Goal: Task Accomplishment & Management: Use online tool/utility

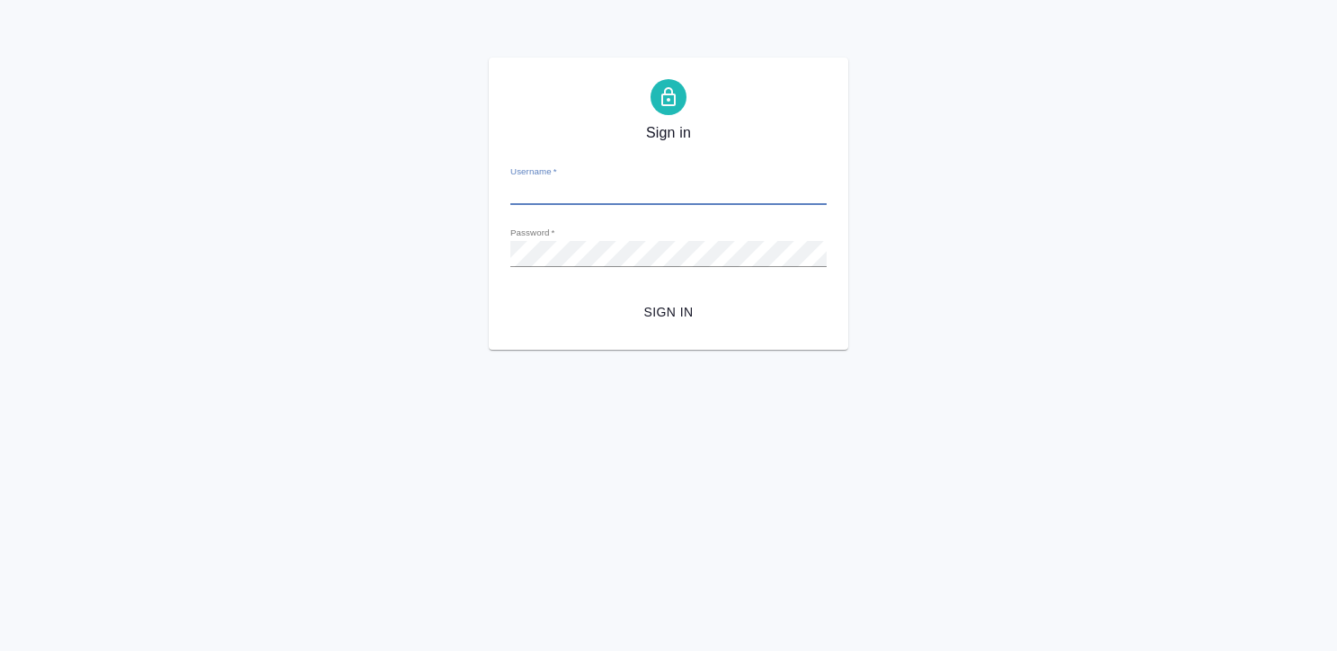
type input "k.kritskaya@awatera.com"
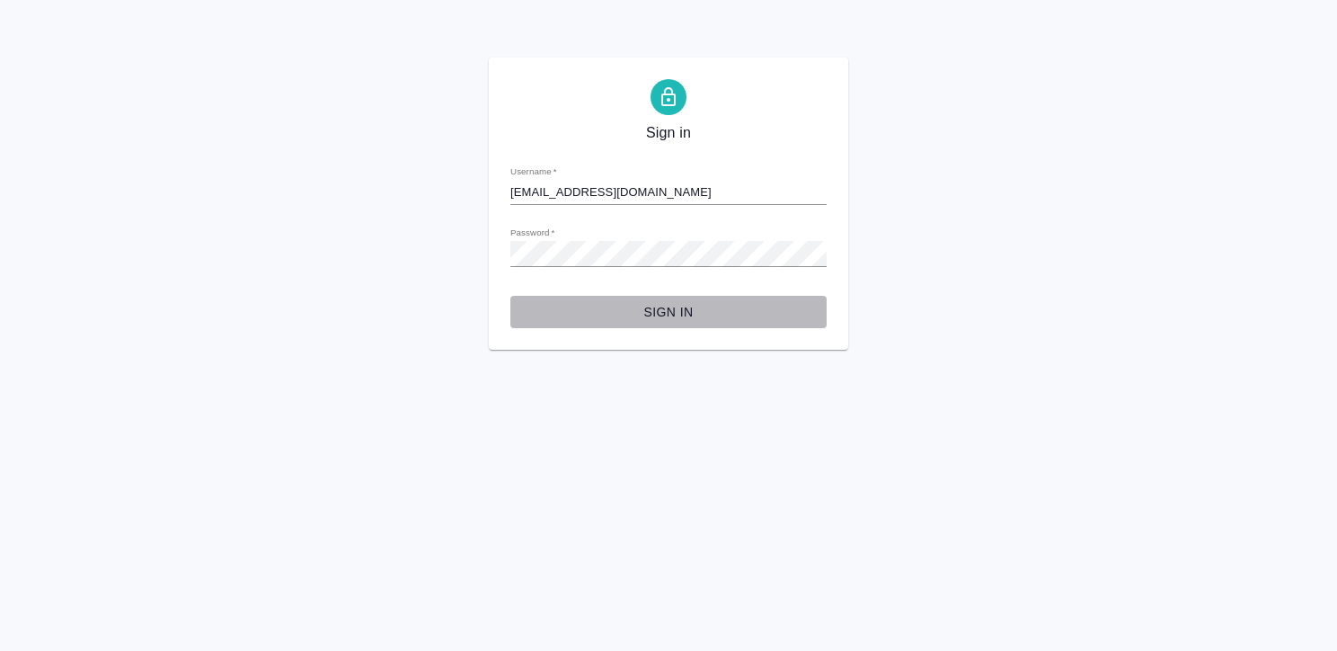
click at [670, 321] on span "Sign in" at bounding box center [669, 312] width 288 height 22
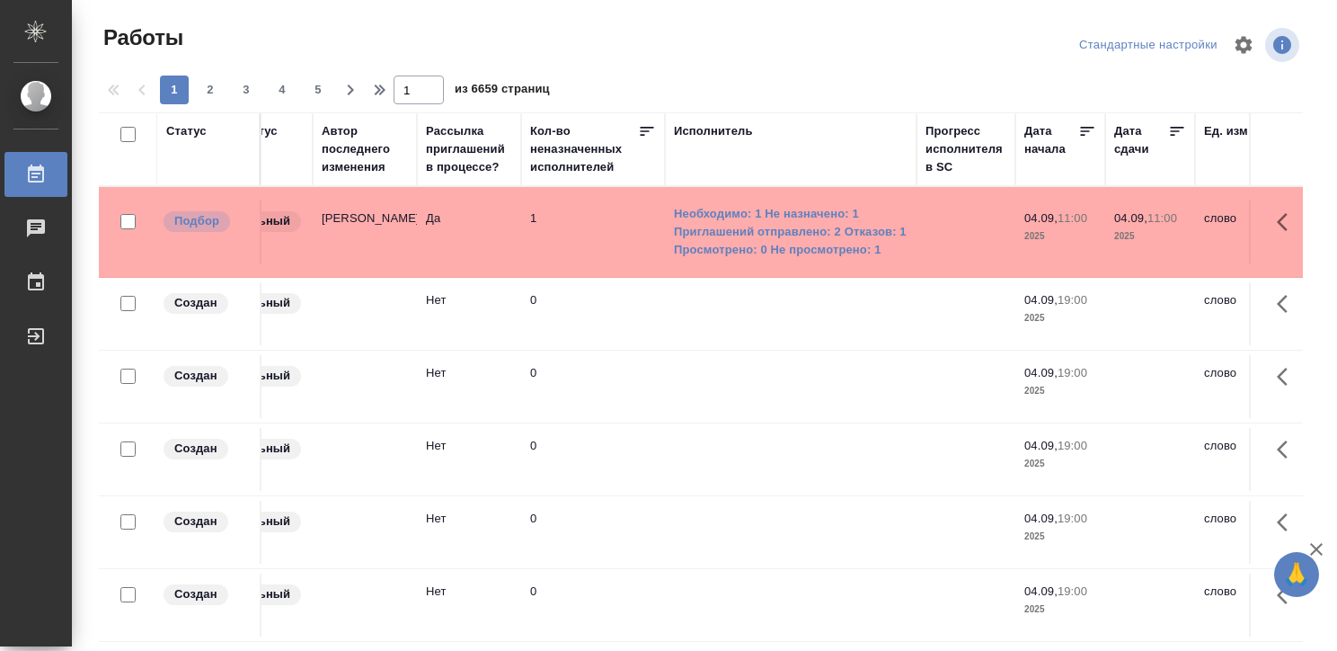
scroll to position [0, 802]
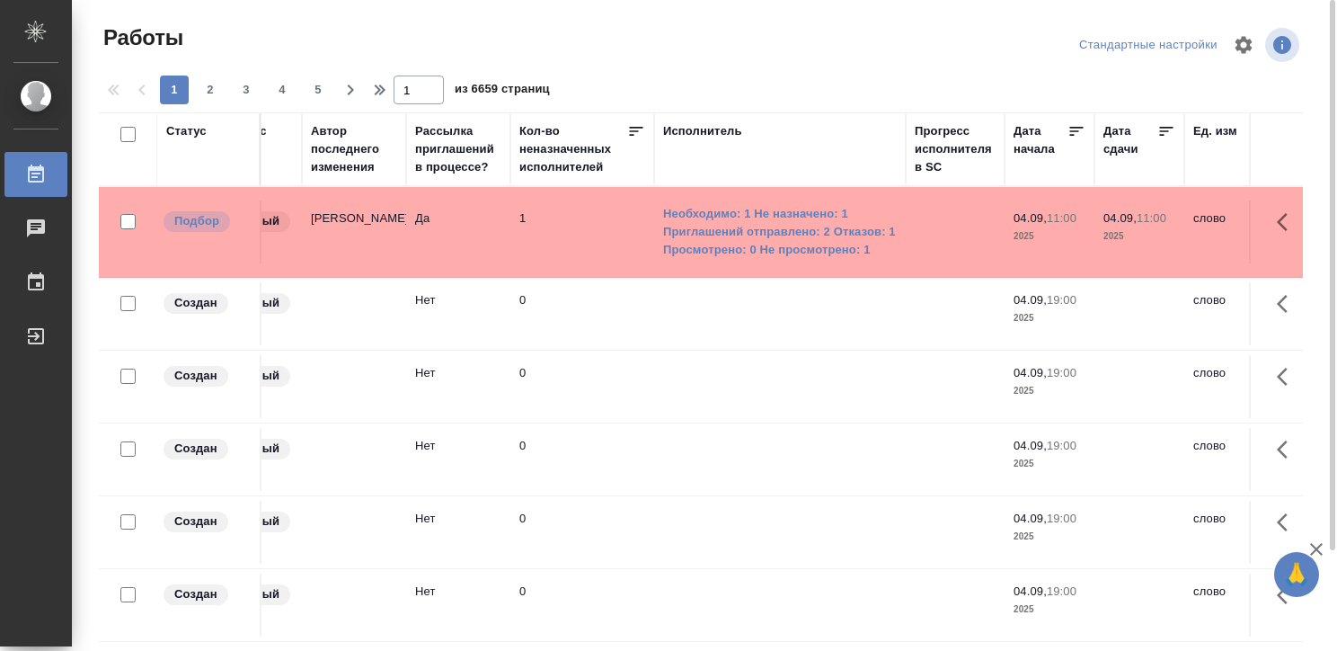
click at [708, 126] on div "Исполнитель" at bounding box center [702, 131] width 79 height 18
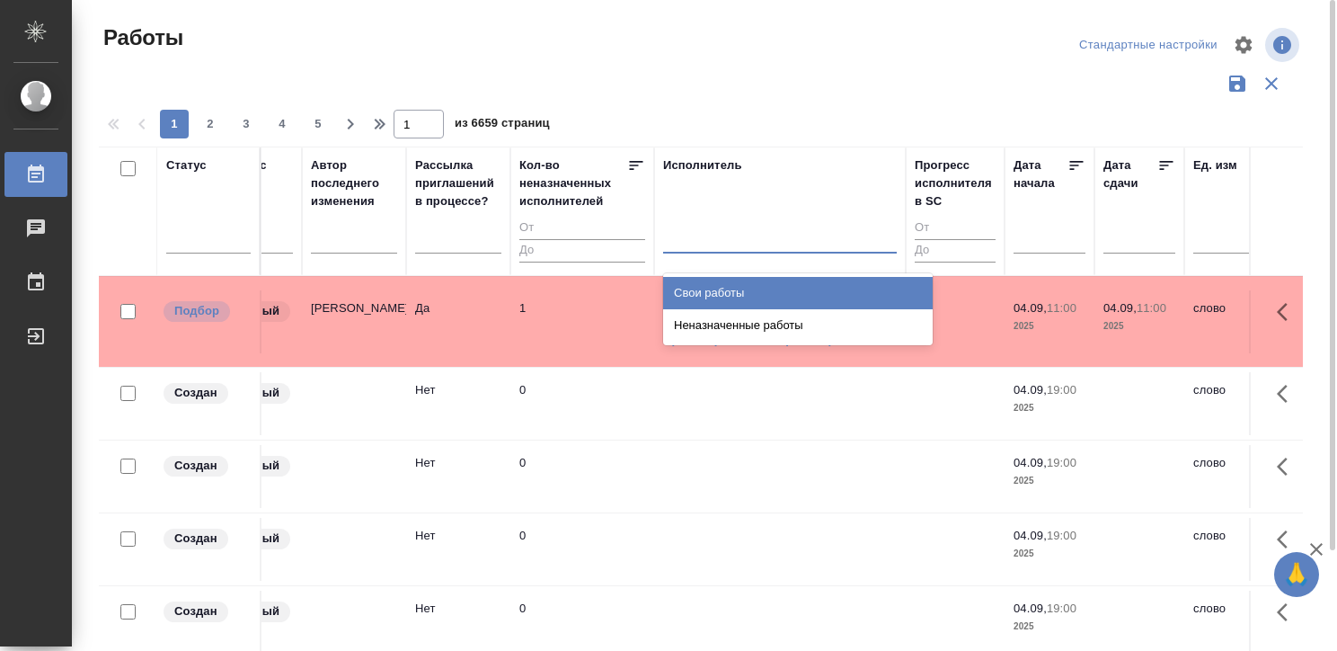
click at [704, 237] on div at bounding box center [780, 235] width 234 height 26
click at [713, 279] on div "Свои работы" at bounding box center [798, 293] width 270 height 32
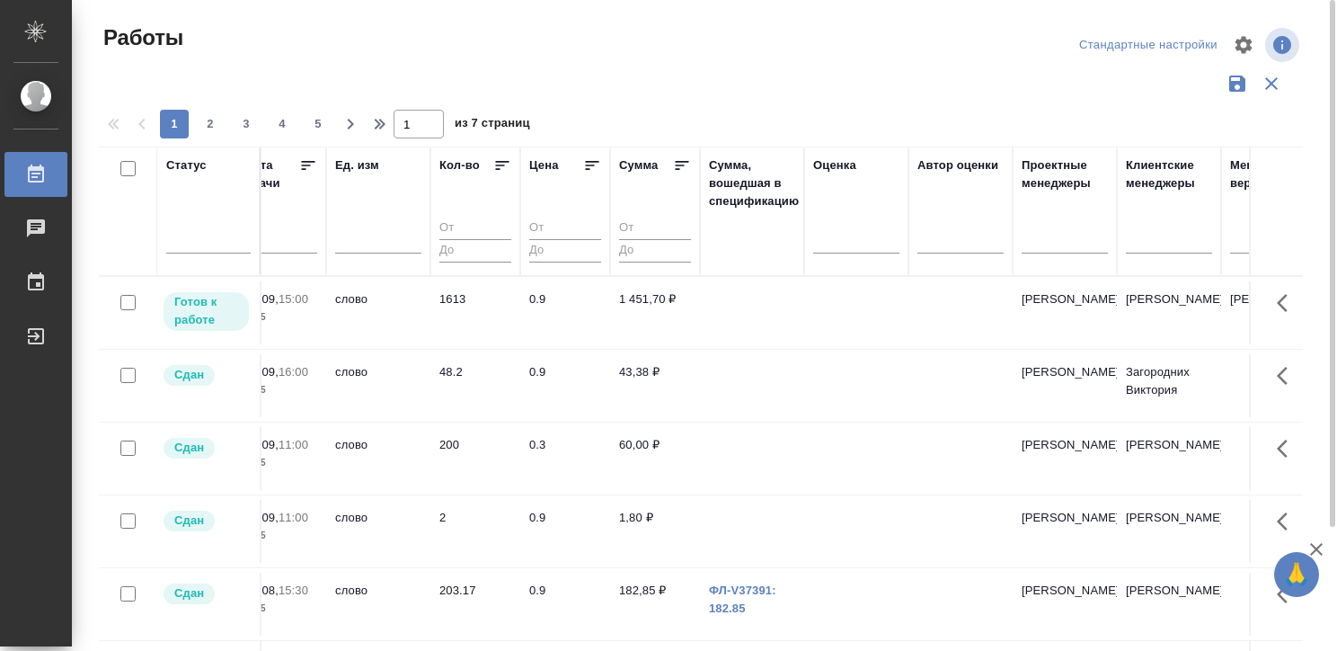
scroll to position [0, 1664]
click at [807, 313] on td at bounding box center [852, 312] width 104 height 63
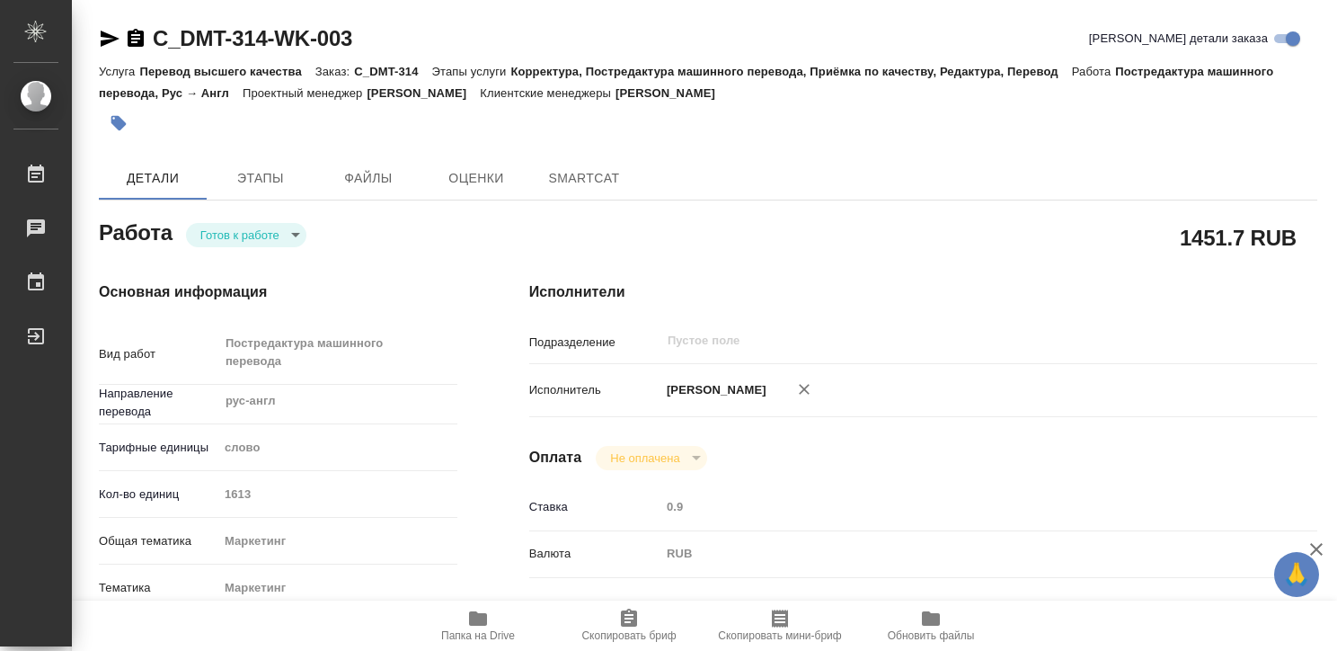
type textarea "x"
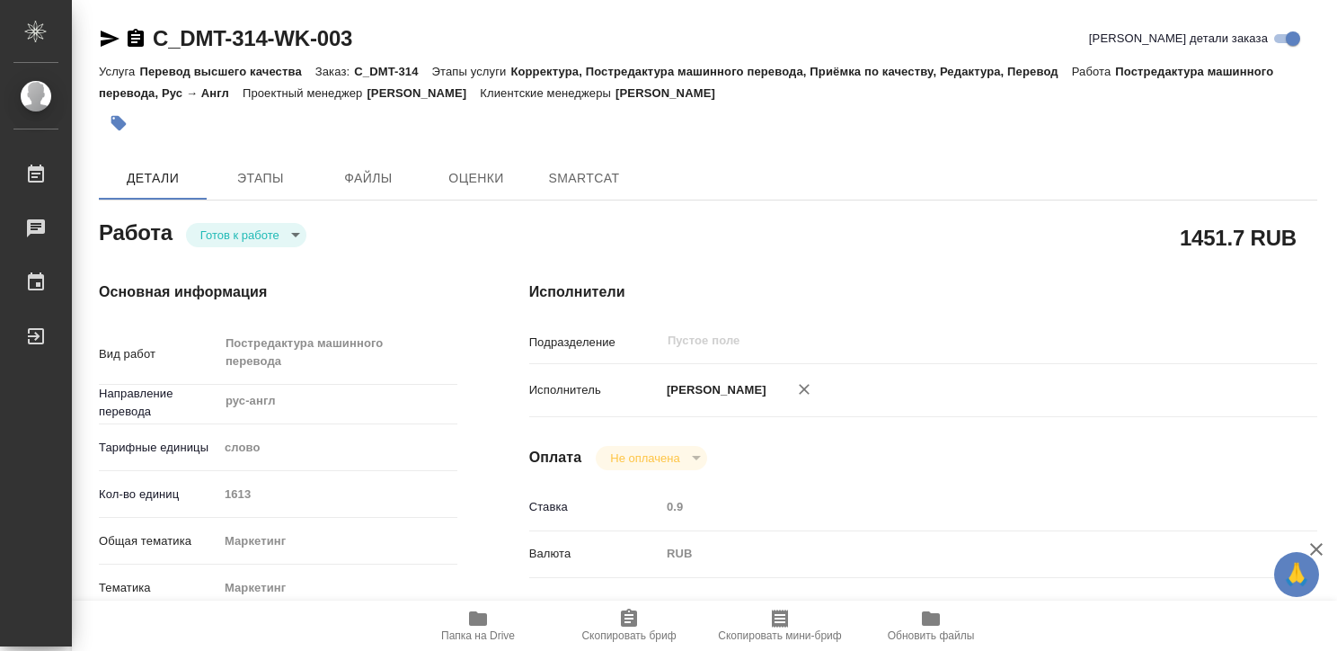
type textarea "x"
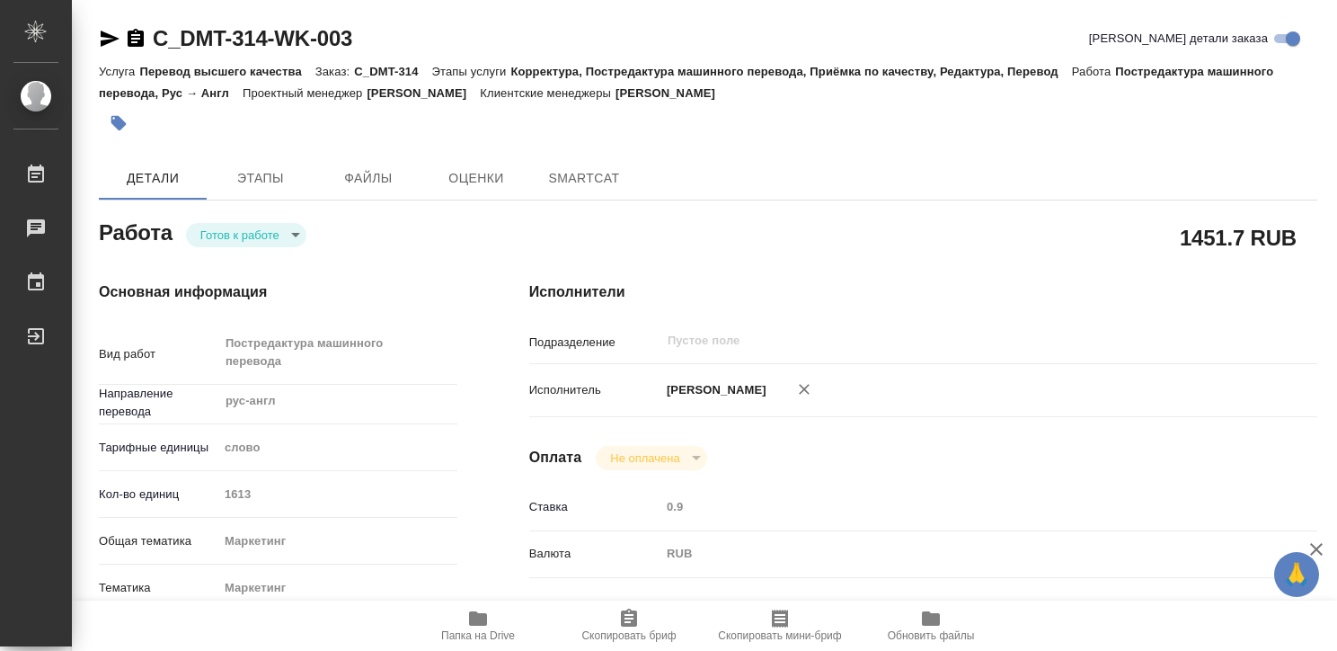
type textarea "x"
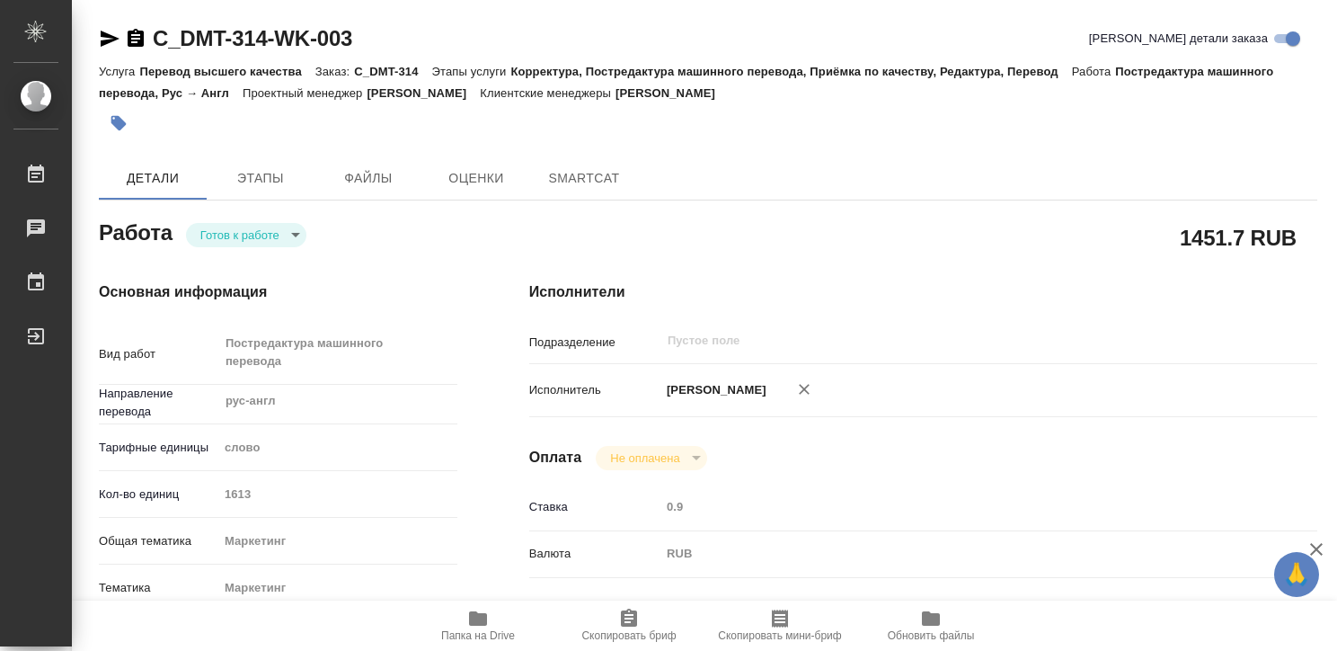
type textarea "x"
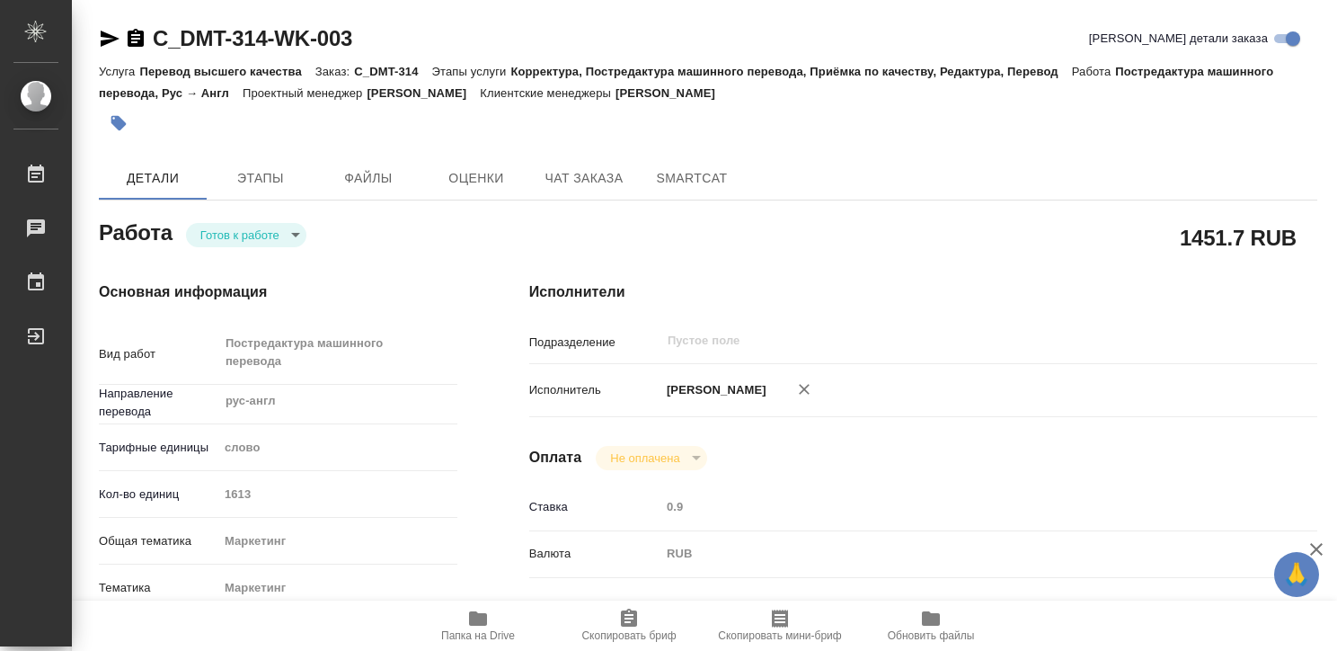
type textarea "x"
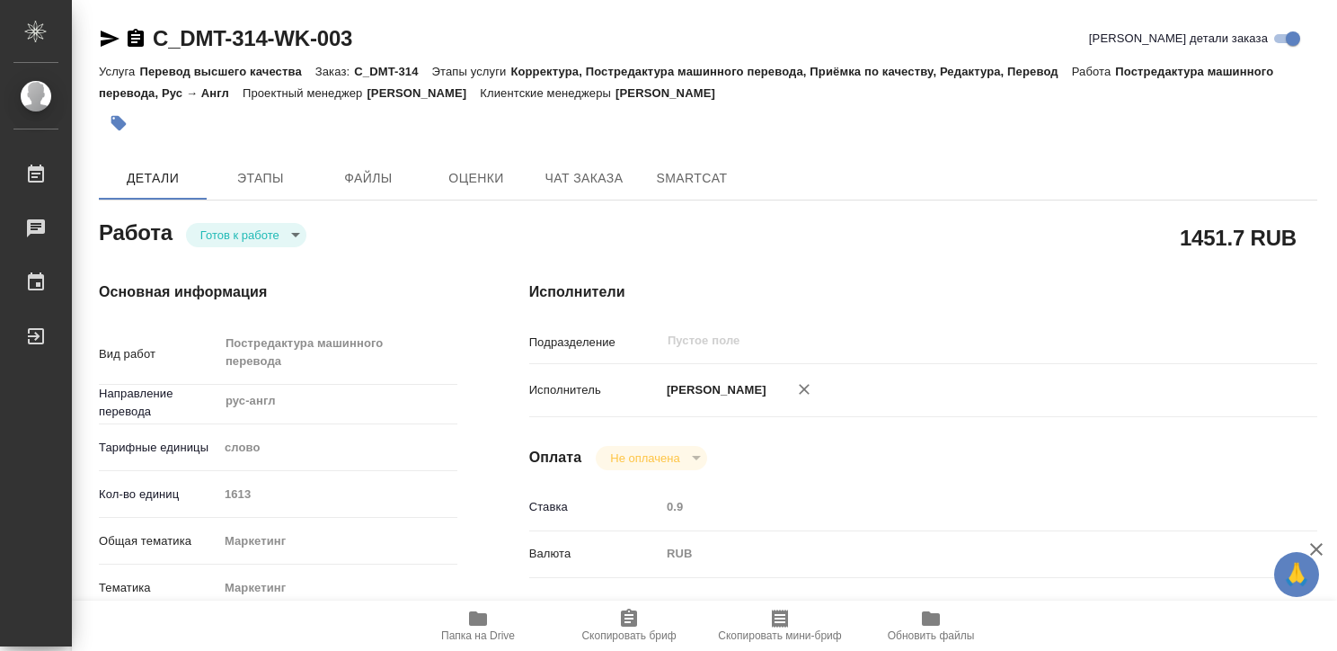
type textarea "x"
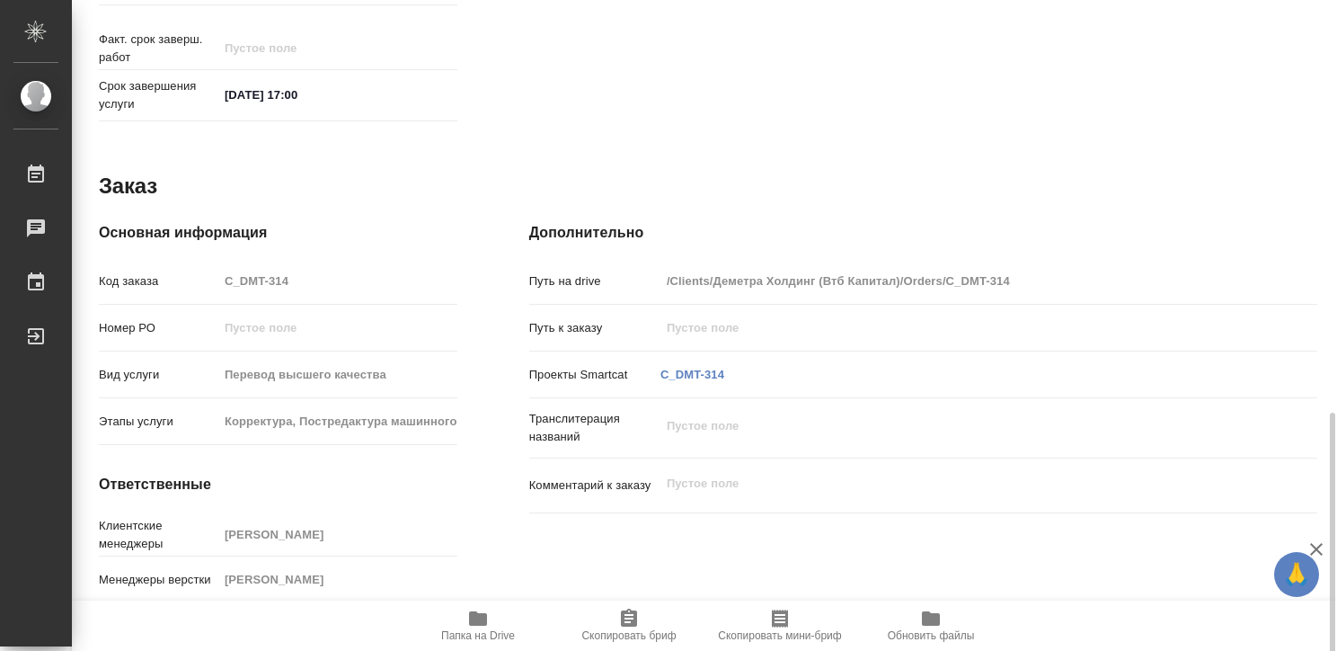
scroll to position [900, 0]
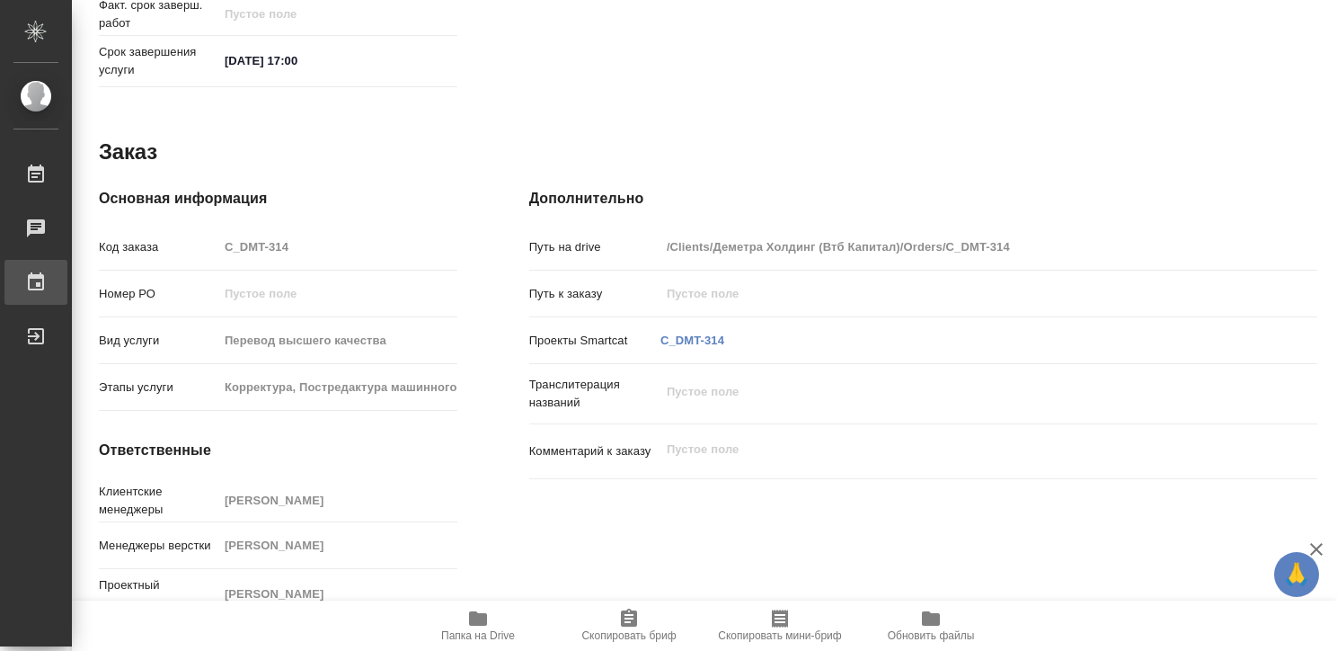
type textarea "x"
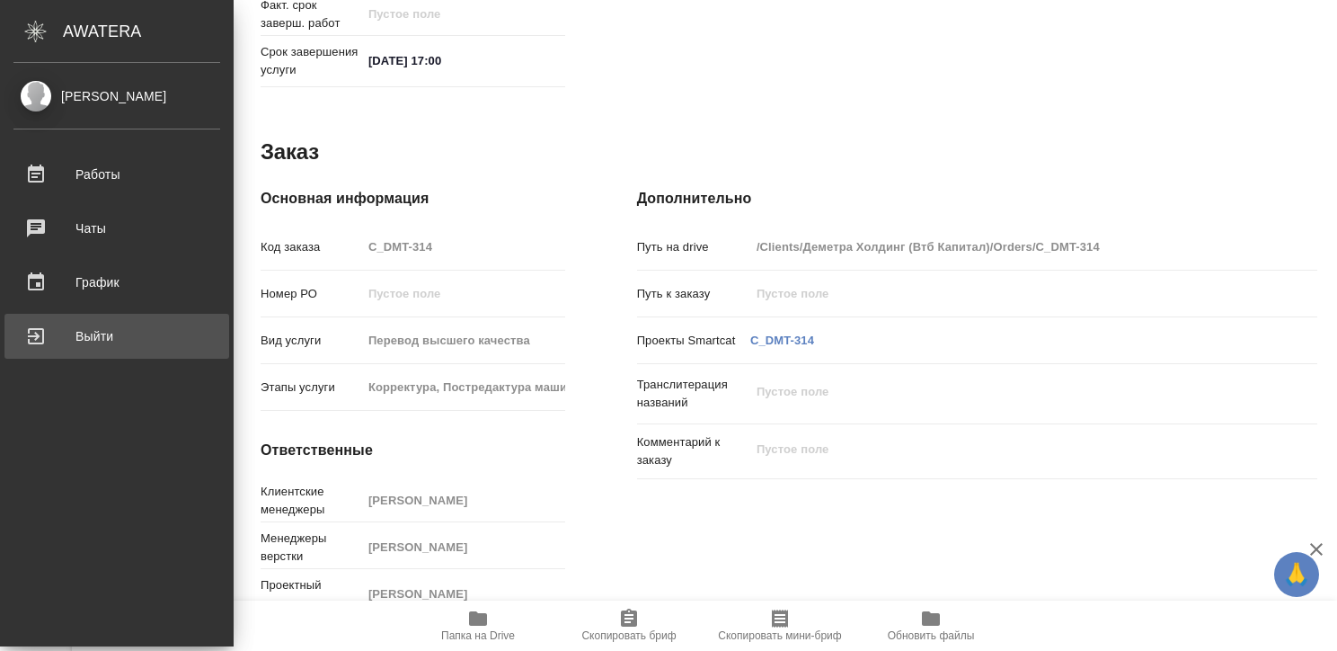
type textarea "x"
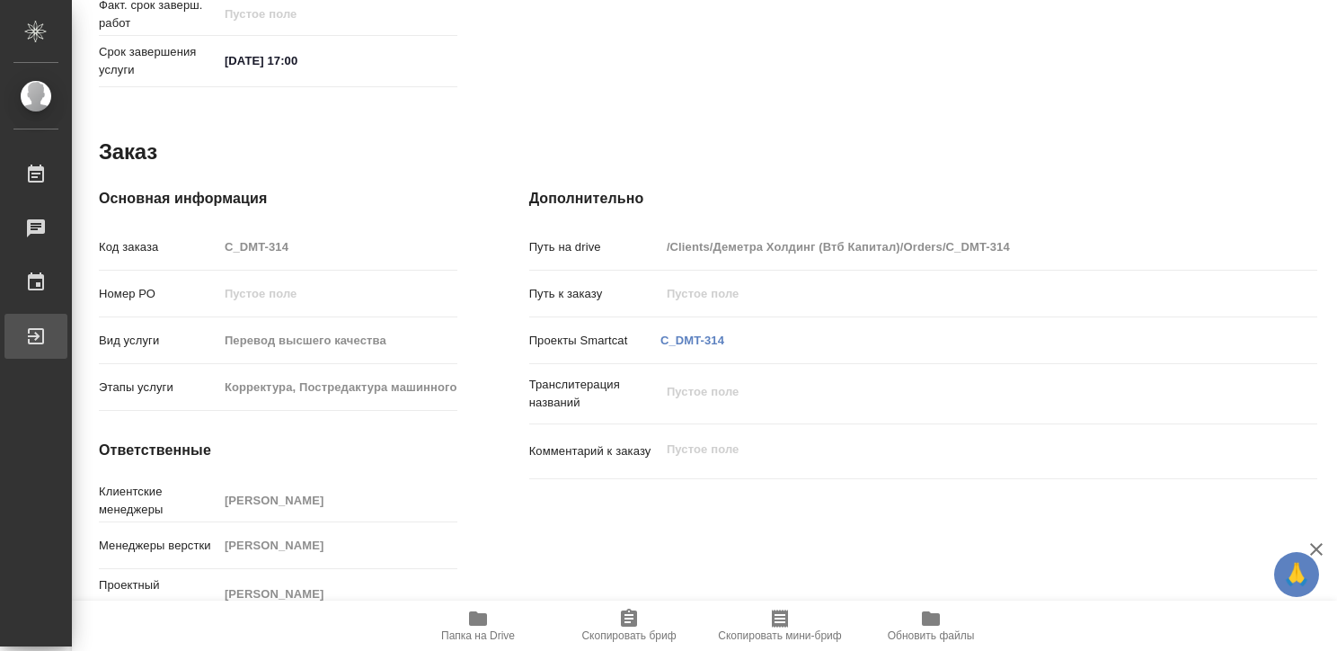
click at [33, 326] on div "Выйти" at bounding box center [13, 336] width 45 height 27
type textarea "x"
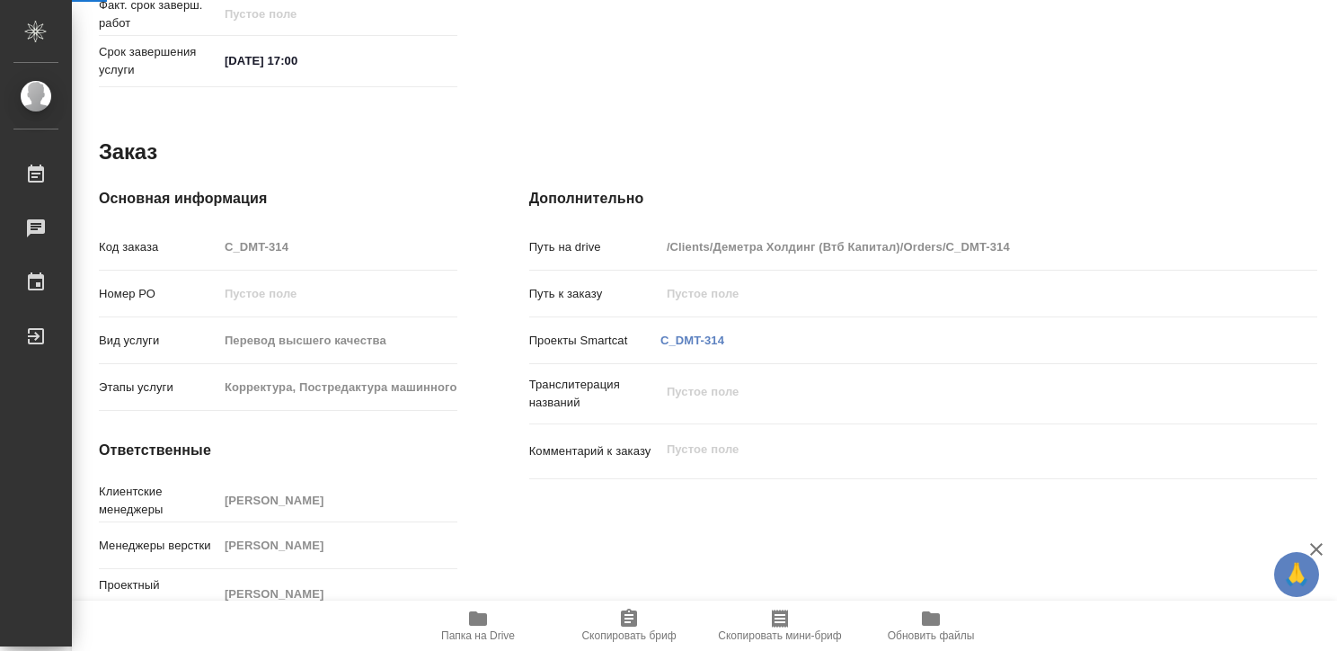
type textarea "x"
